Goal: Information Seeking & Learning: Learn about a topic

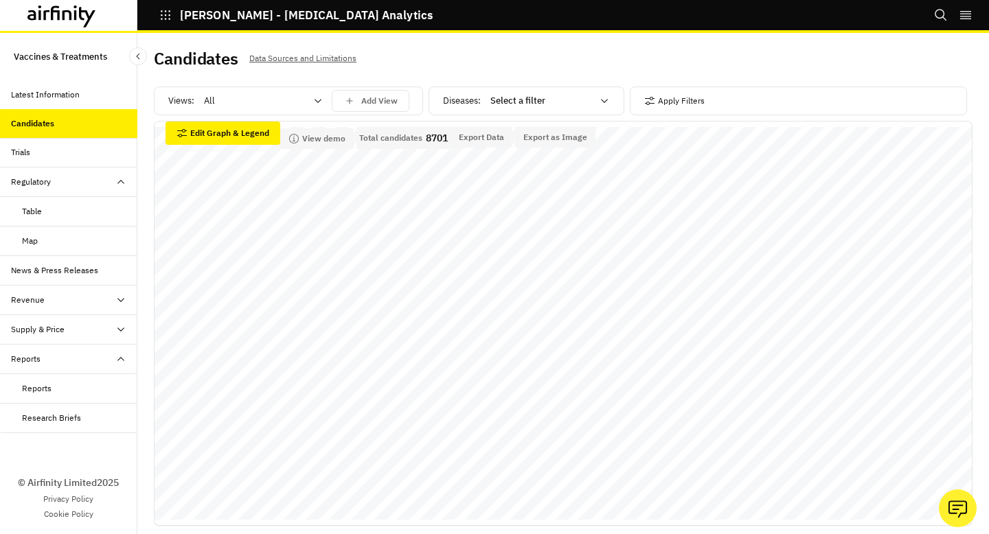
scroll to position [7, 0]
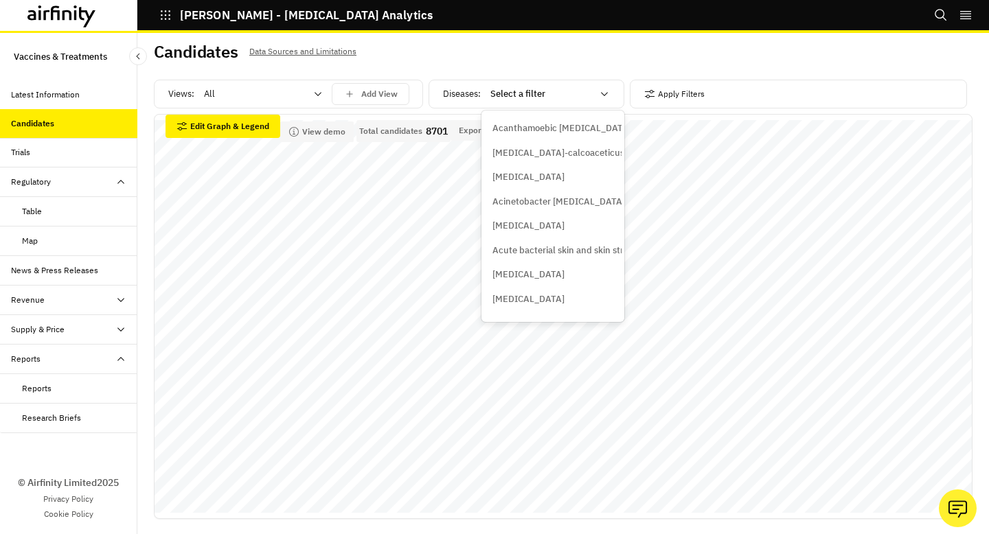
click at [573, 95] on div at bounding box center [541, 94] width 102 height 16
type input "aur"
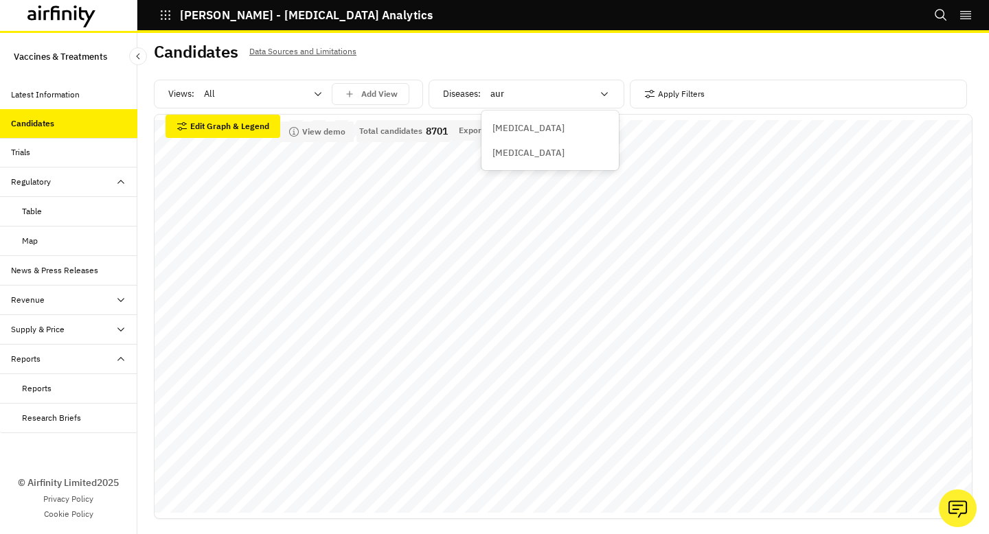
click at [564, 155] on p "Staphylococcus aureus" at bounding box center [528, 153] width 72 height 14
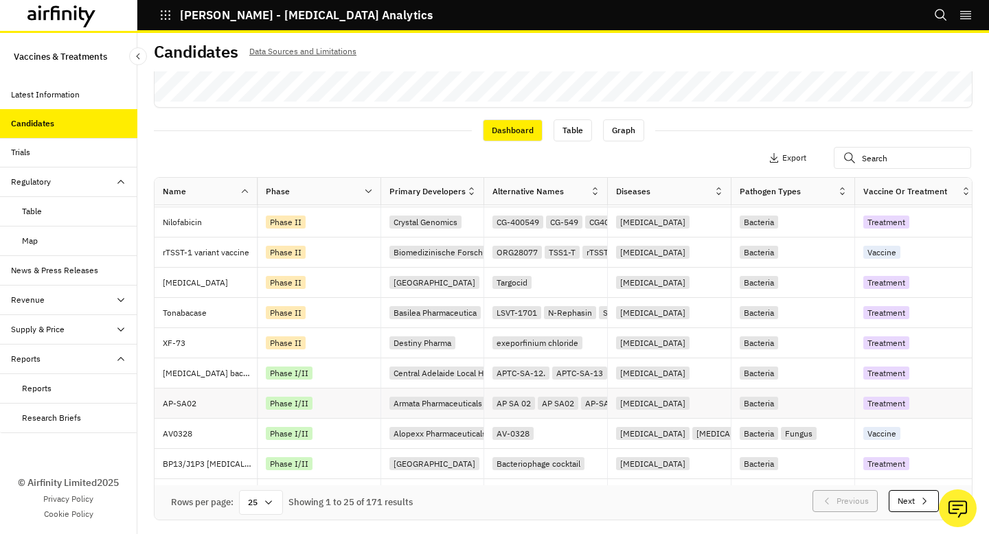
scroll to position [479, 0]
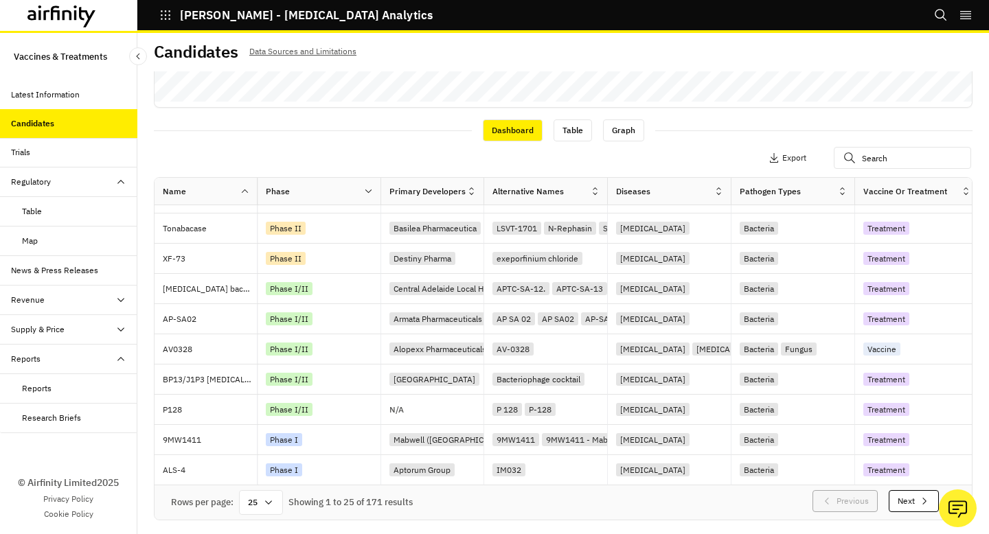
click at [267, 501] on icon at bounding box center [268, 503] width 7 height 4
click at [261, 319] on div "100" at bounding box center [262, 321] width 40 height 31
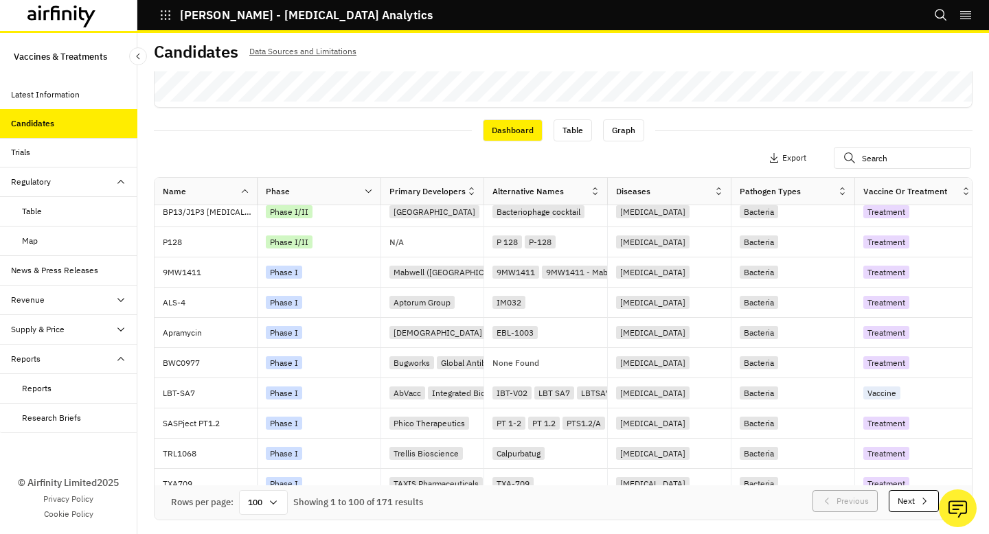
scroll to position [649, 0]
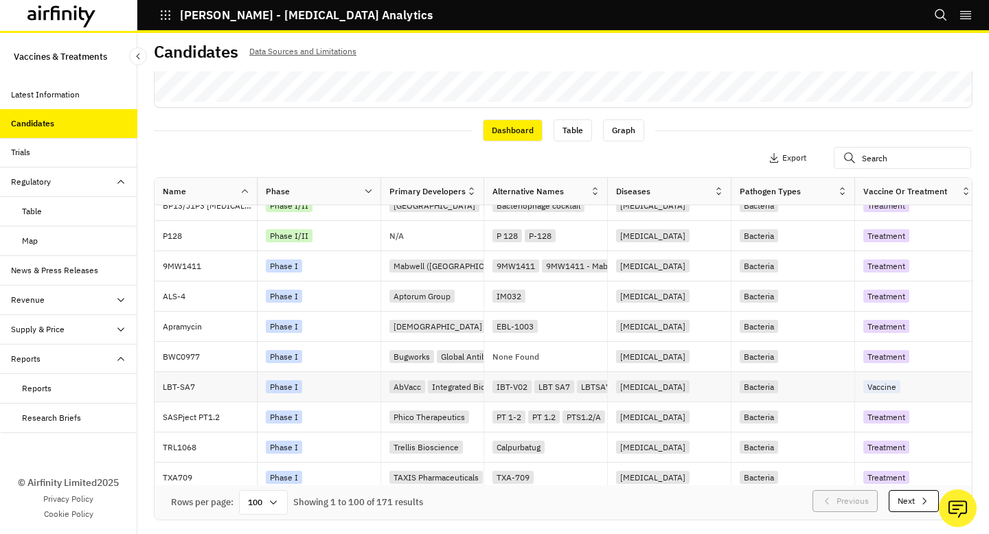
click at [360, 387] on div "Phase I" at bounding box center [323, 387] width 115 height 19
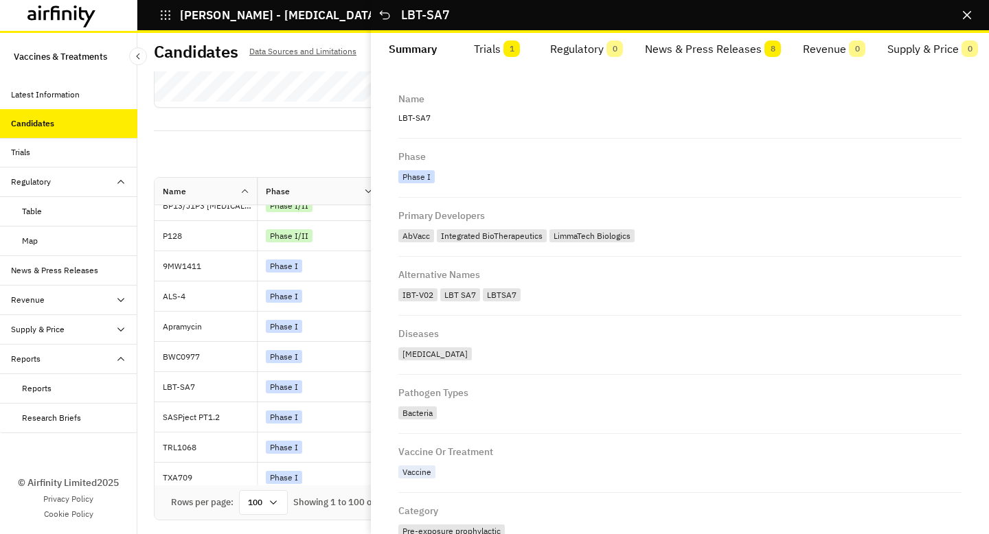
click at [755, 49] on button "News & Press Releases 8" at bounding box center [713, 49] width 158 height 33
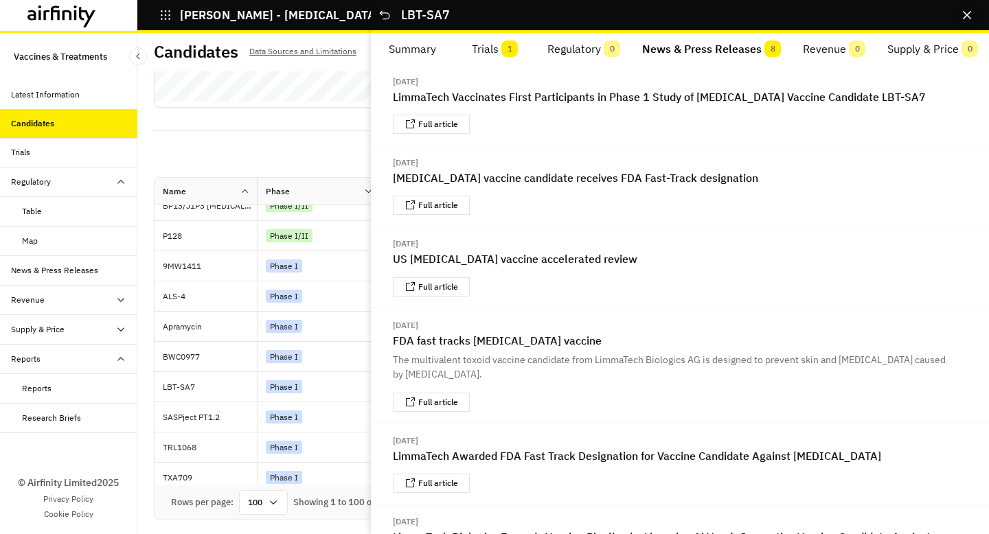
click at [967, 13] on icon "Close" at bounding box center [967, 15] width 8 height 8
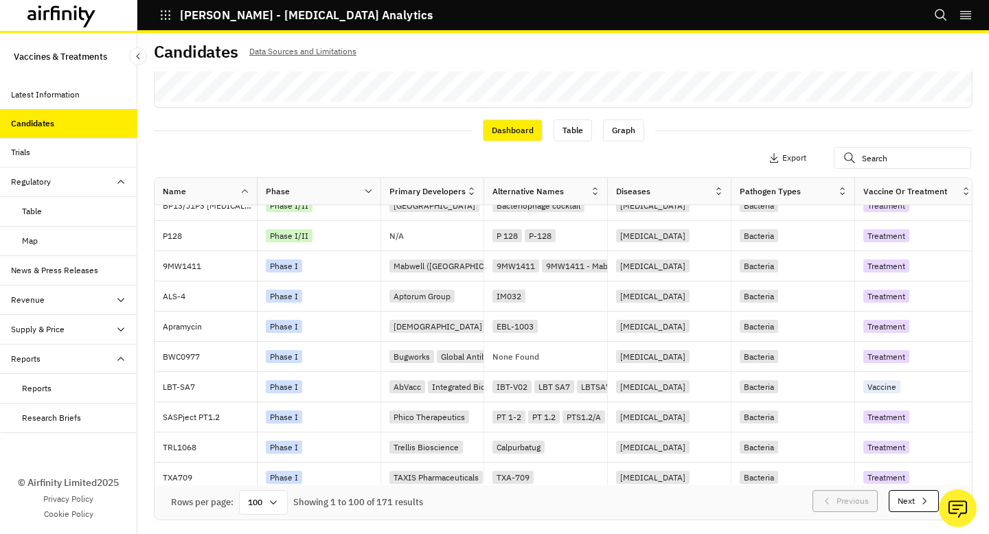
click at [92, 106] on div "Latest Information" at bounding box center [68, 95] width 137 height 30
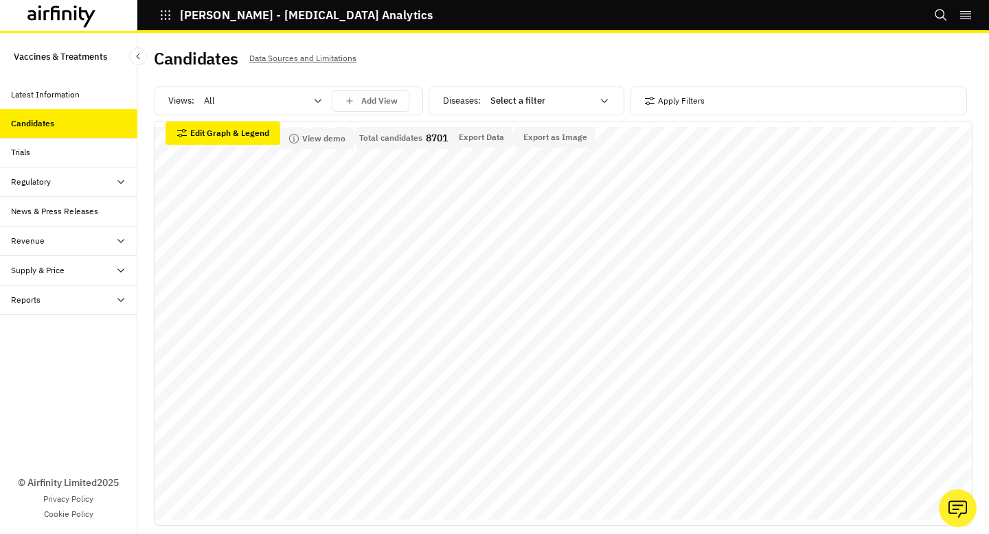
click at [76, 93] on div "Latest Information" at bounding box center [45, 95] width 69 height 12
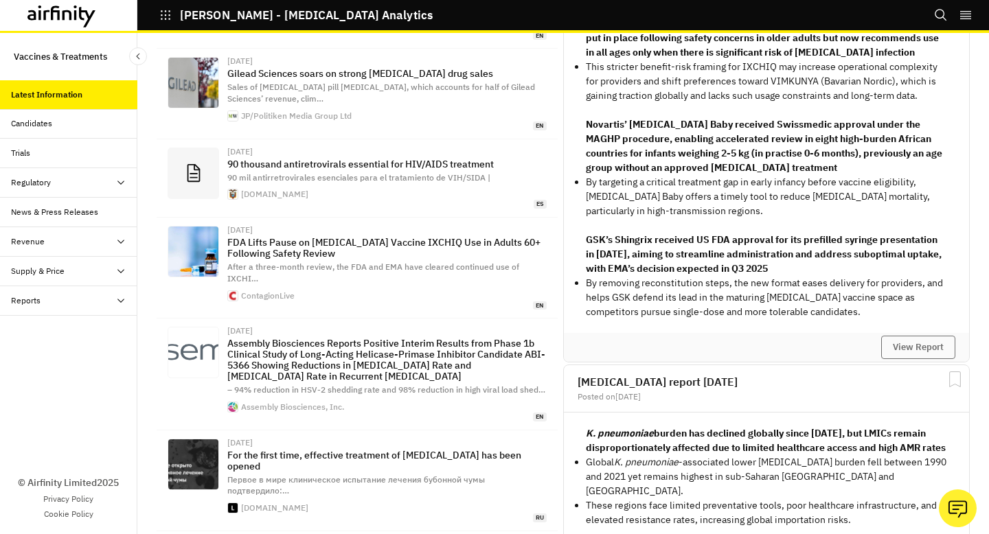
scroll to position [303, 0]
